Goal: Task Accomplishment & Management: Manage account settings

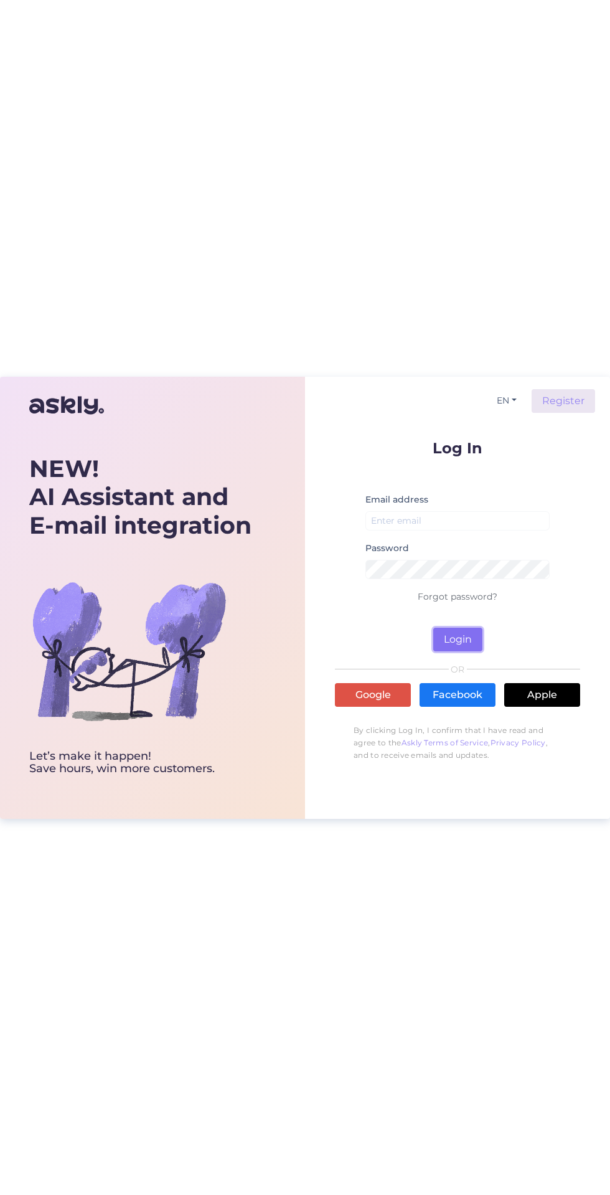
click at [469, 635] on button "Login" at bounding box center [457, 640] width 49 height 24
click at [467, 641] on button "Login" at bounding box center [457, 640] width 49 height 24
click at [448, 515] on input "email" at bounding box center [458, 520] width 184 height 19
type input "[EMAIL_ADDRESS][DOMAIN_NAME]"
click at [433, 628] on button "Login" at bounding box center [457, 640] width 49 height 24
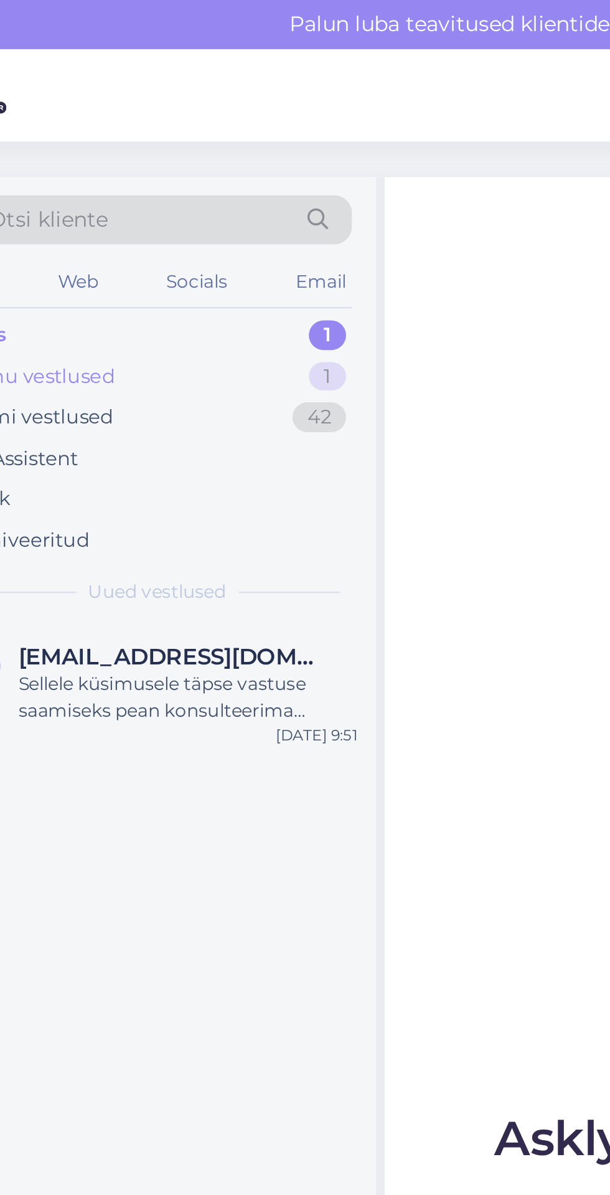
click at [131, 162] on div "Minu vestlused 1" at bounding box center [147, 157] width 163 height 17
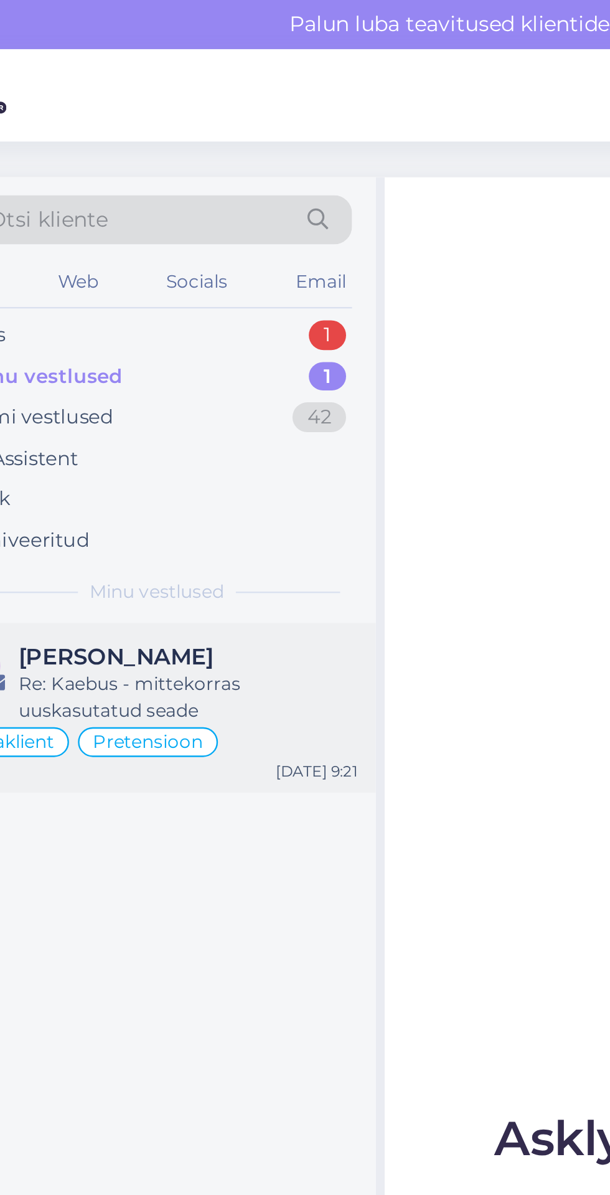
click at [146, 286] on div "Re: Kaebus - mittekorras uuskasutatud seade" at bounding box center [161, 291] width 142 height 22
